Goal: Task Accomplishment & Management: Use online tool/utility

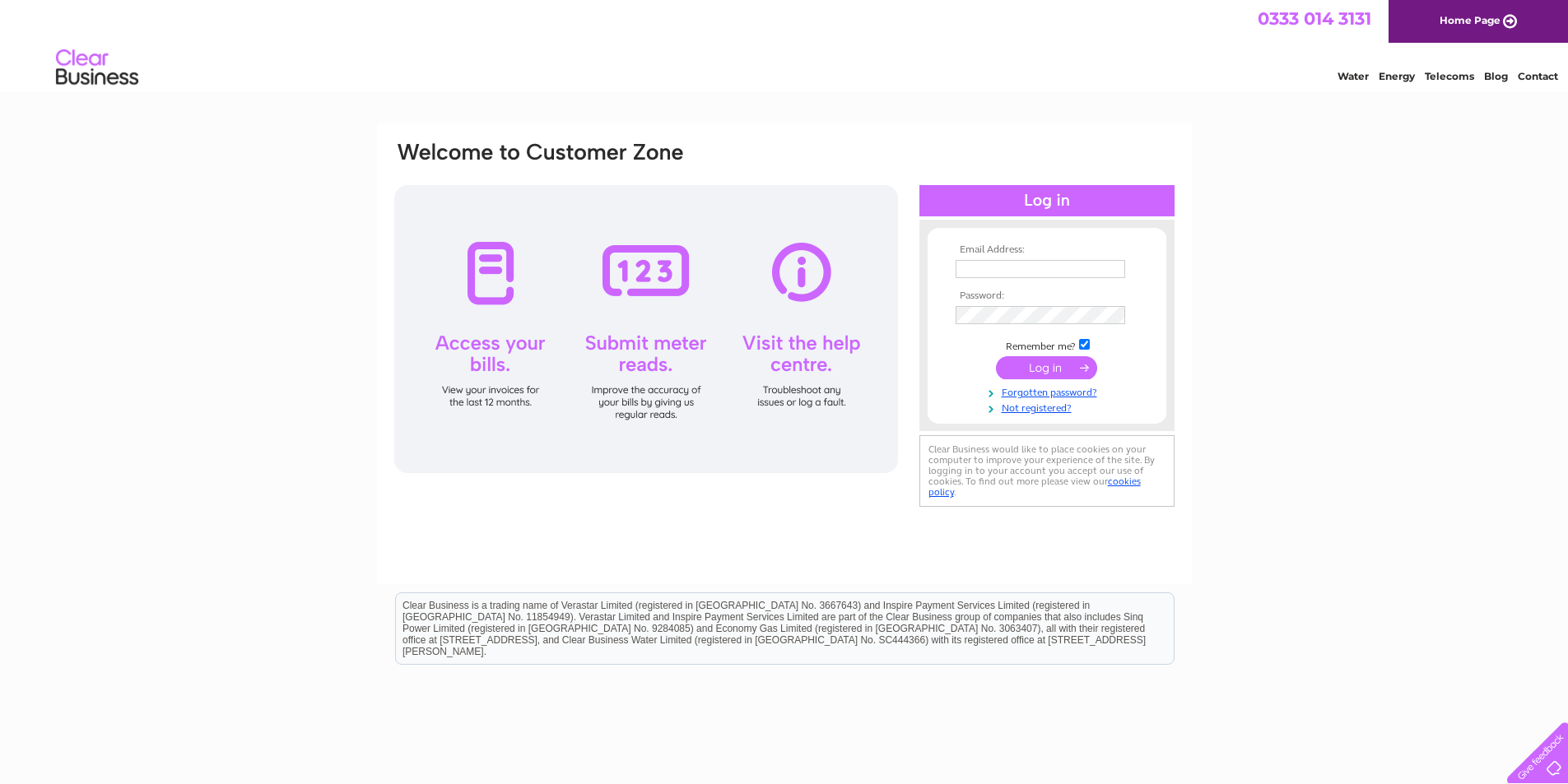
type input "[EMAIL_ADDRESS][DOMAIN_NAME]"
click at [1053, 364] on input "submit" at bounding box center [1046, 367] width 101 height 23
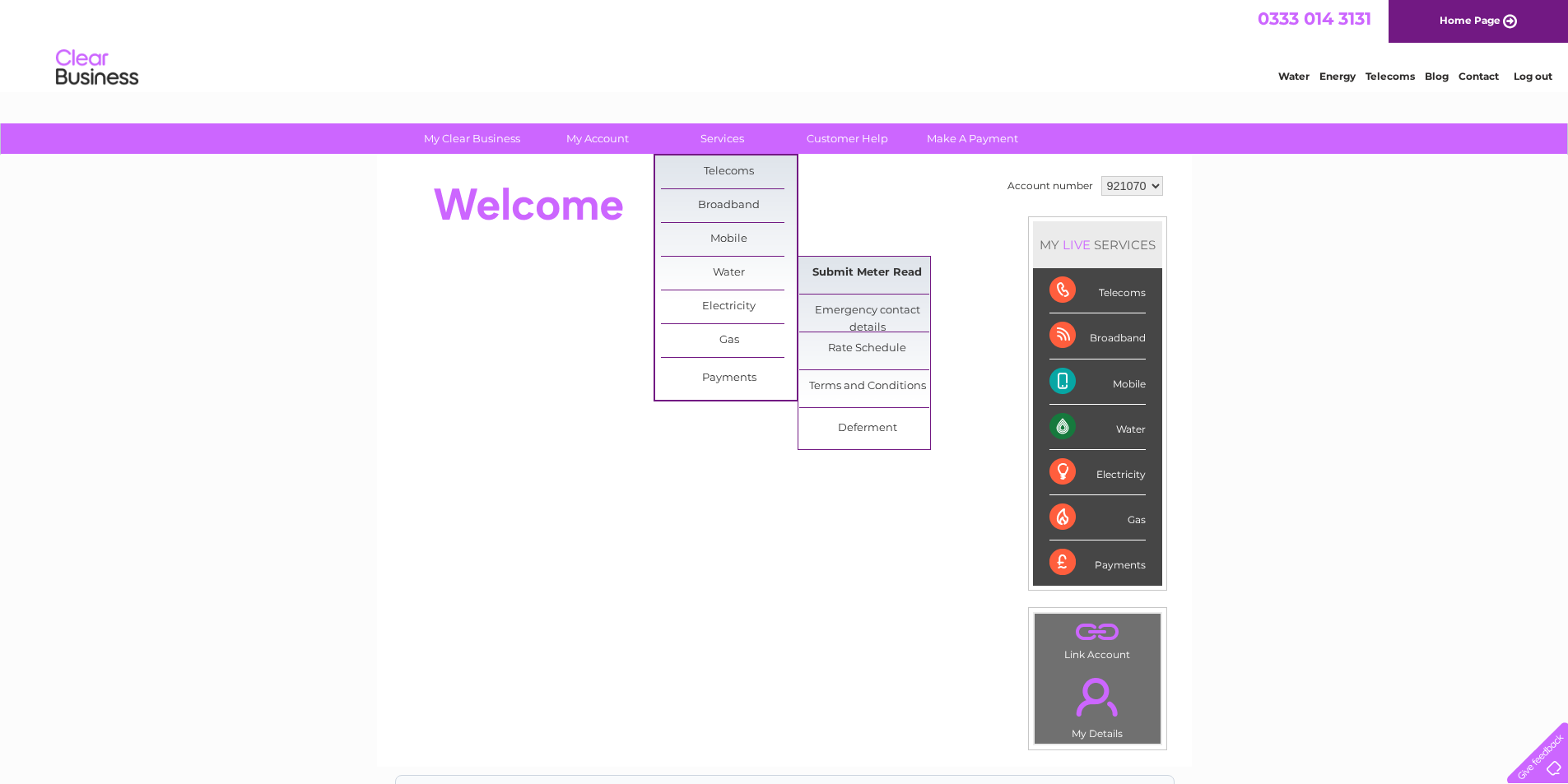
click at [867, 272] on link "Submit Meter Read" at bounding box center [867, 273] width 136 height 33
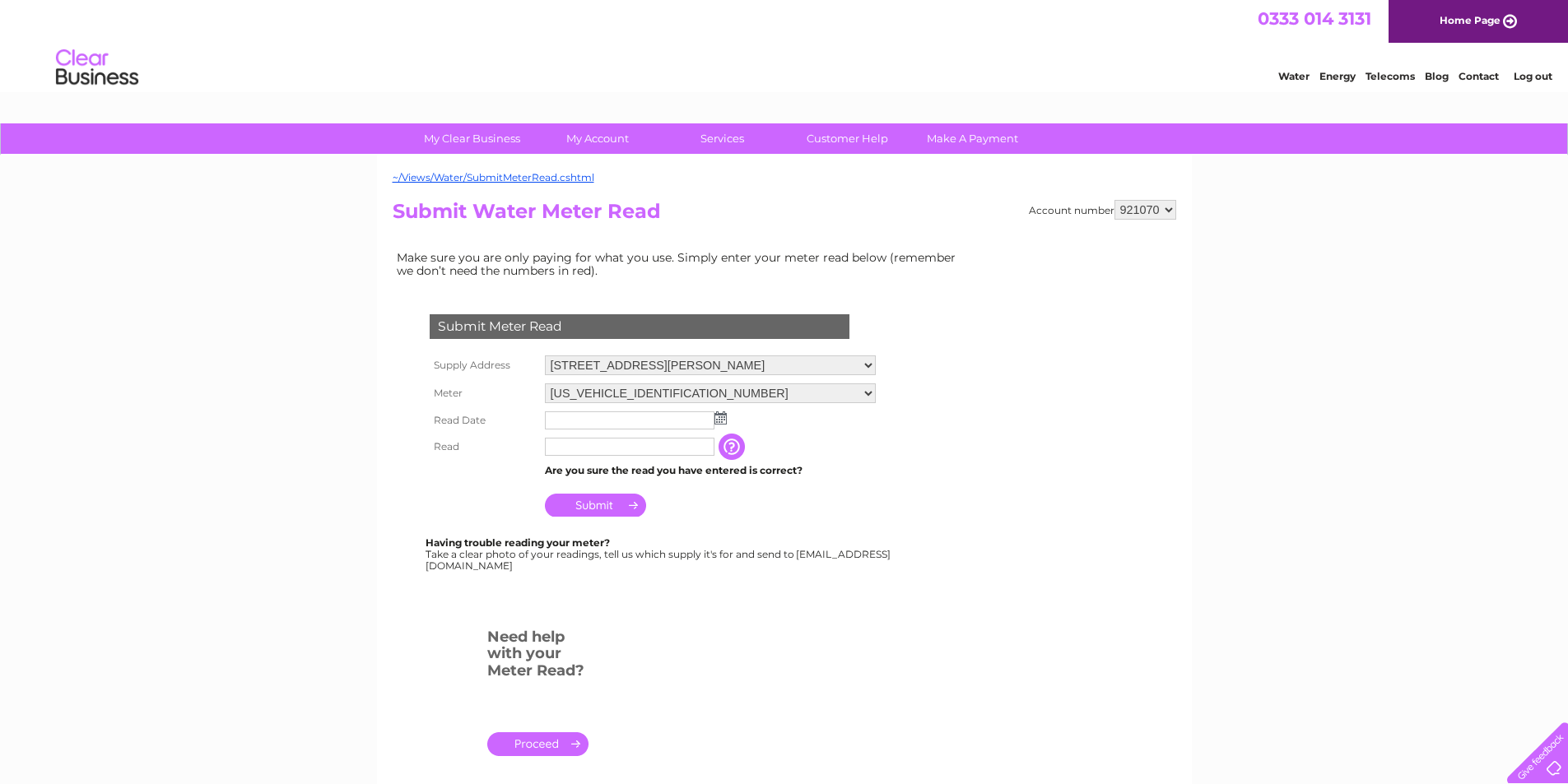
click at [723, 422] on img at bounding box center [720, 418] width 13 height 14
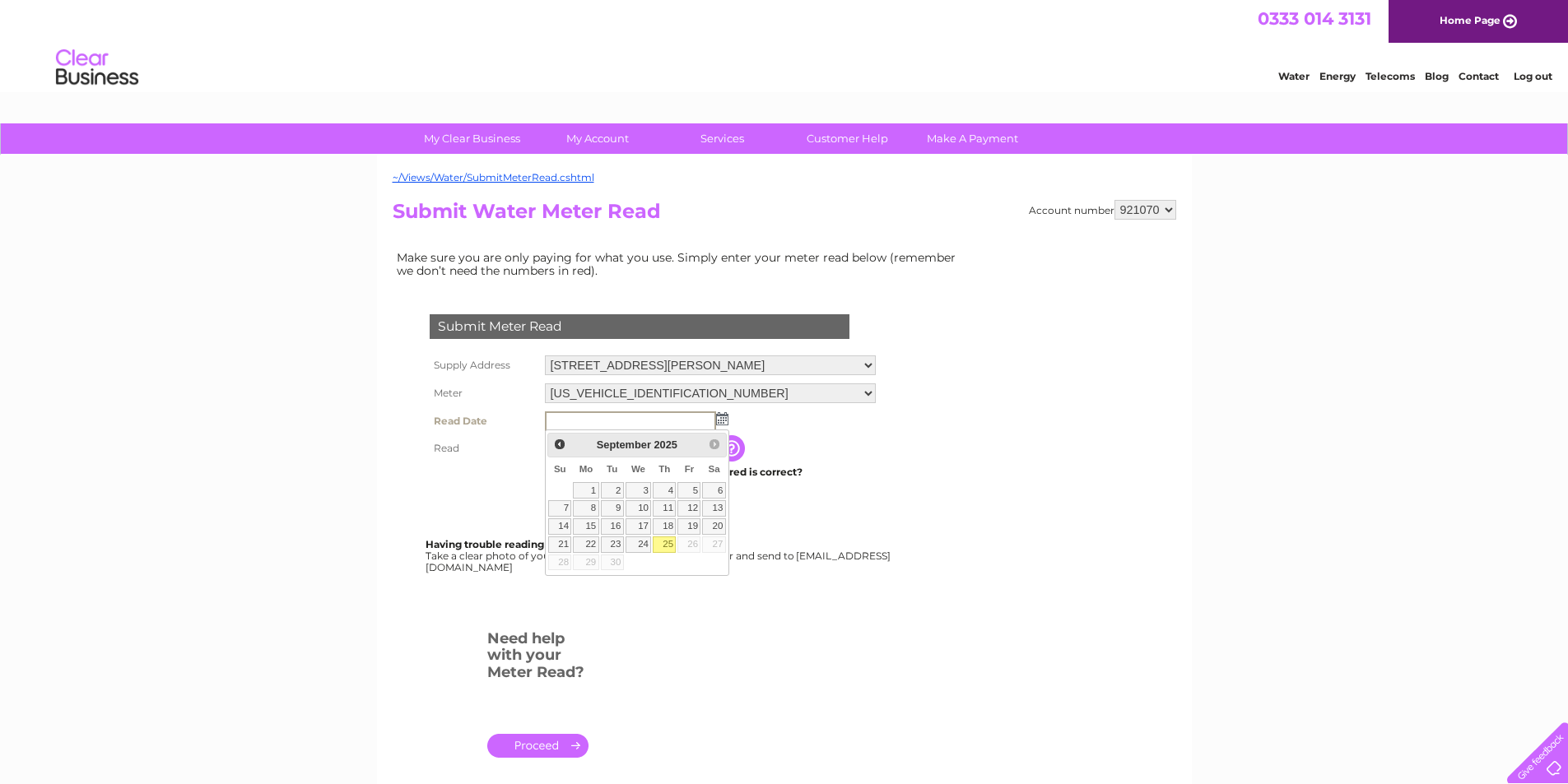
click at [663, 543] on link "25" at bounding box center [663, 544] width 23 height 16
type input "2025/09/25"
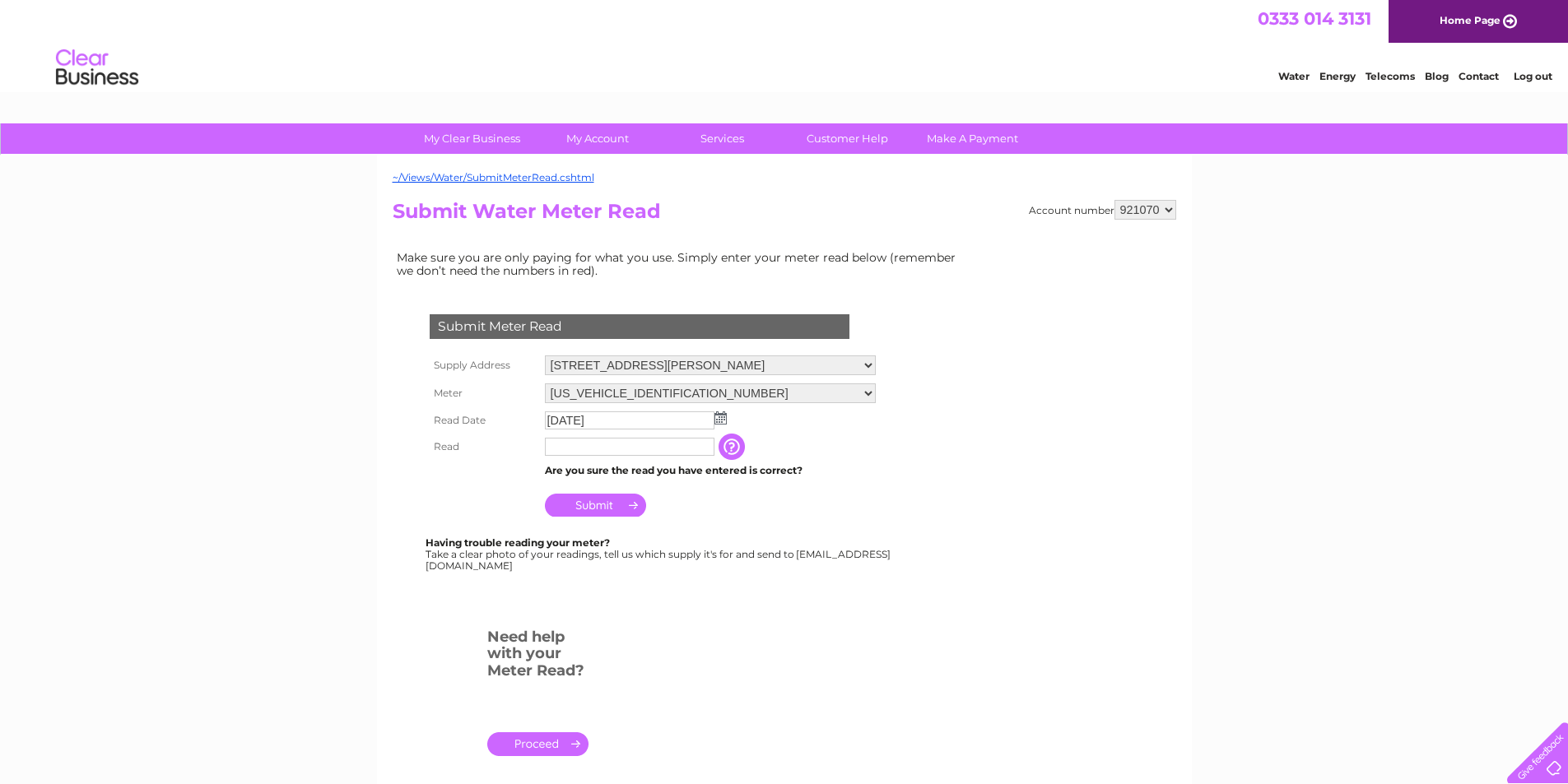
click at [622, 454] on input "text" at bounding box center [629, 447] width 169 height 18
type input "00163"
click at [606, 505] on input "Submit" at bounding box center [595, 506] width 101 height 23
